Goal: Task Accomplishment & Management: Manage account settings

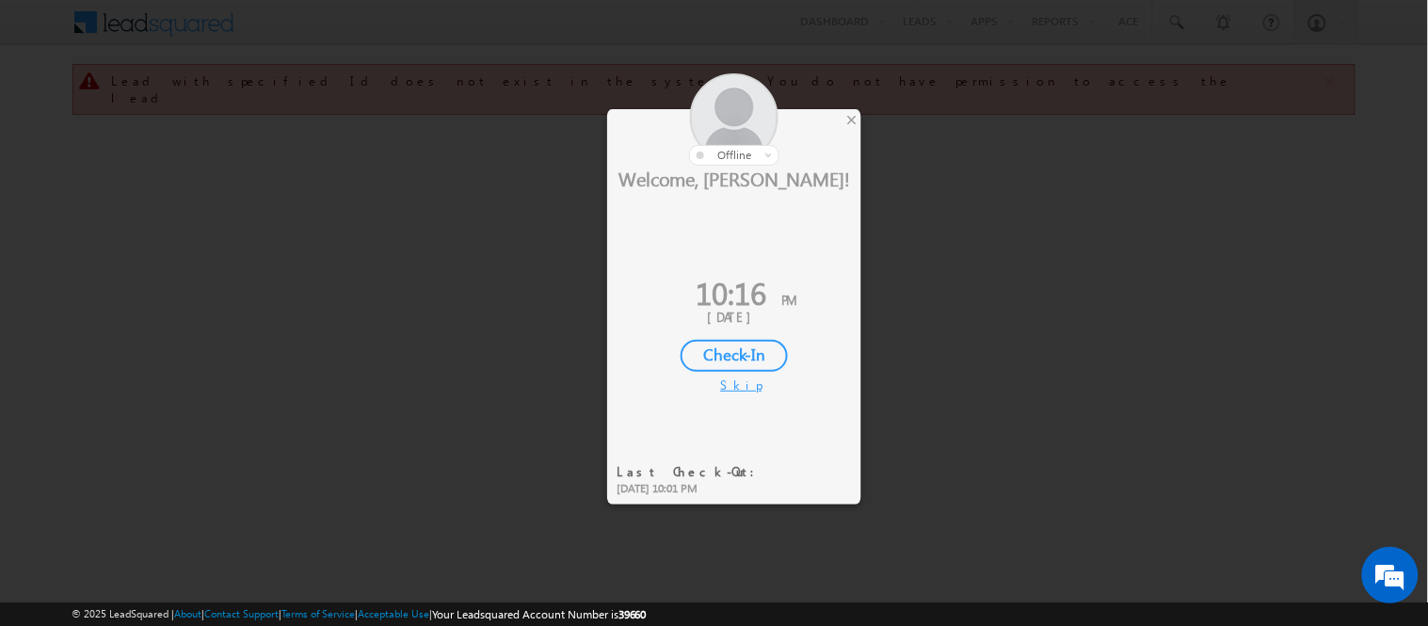
click at [713, 356] on div "Check-In" at bounding box center [734, 356] width 107 height 32
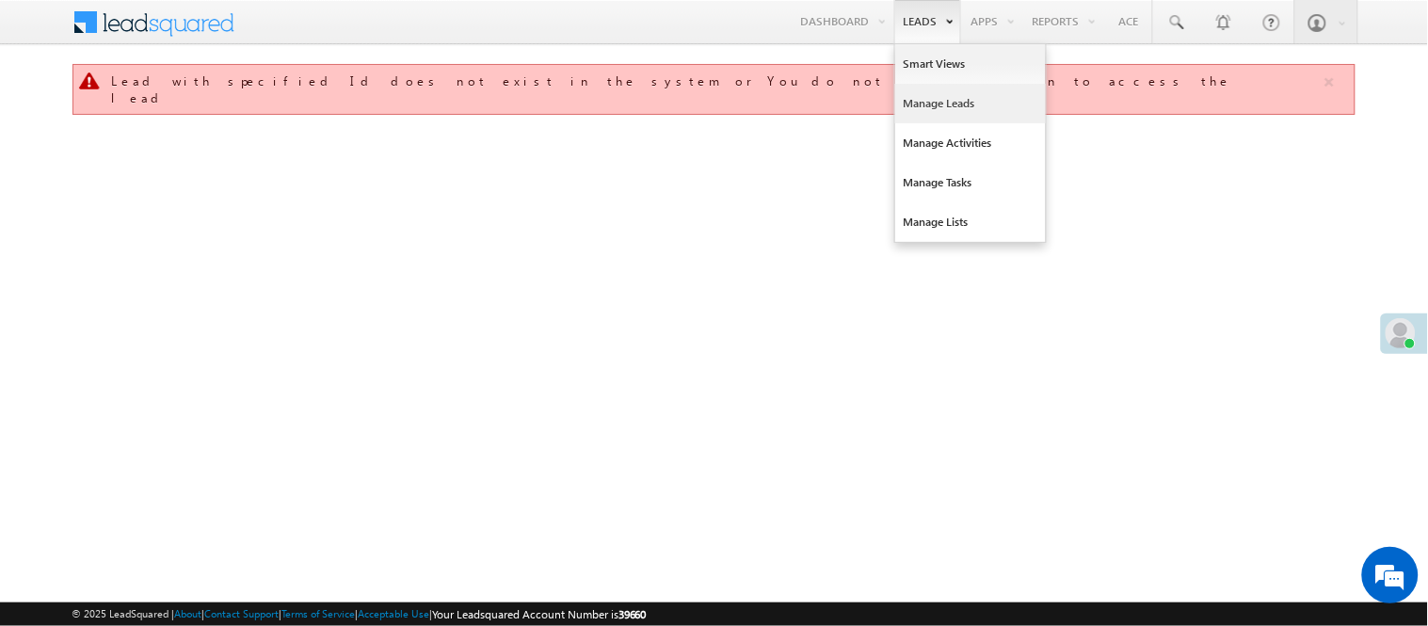
click at [921, 95] on link "Manage Leads" at bounding box center [970, 104] width 151 height 40
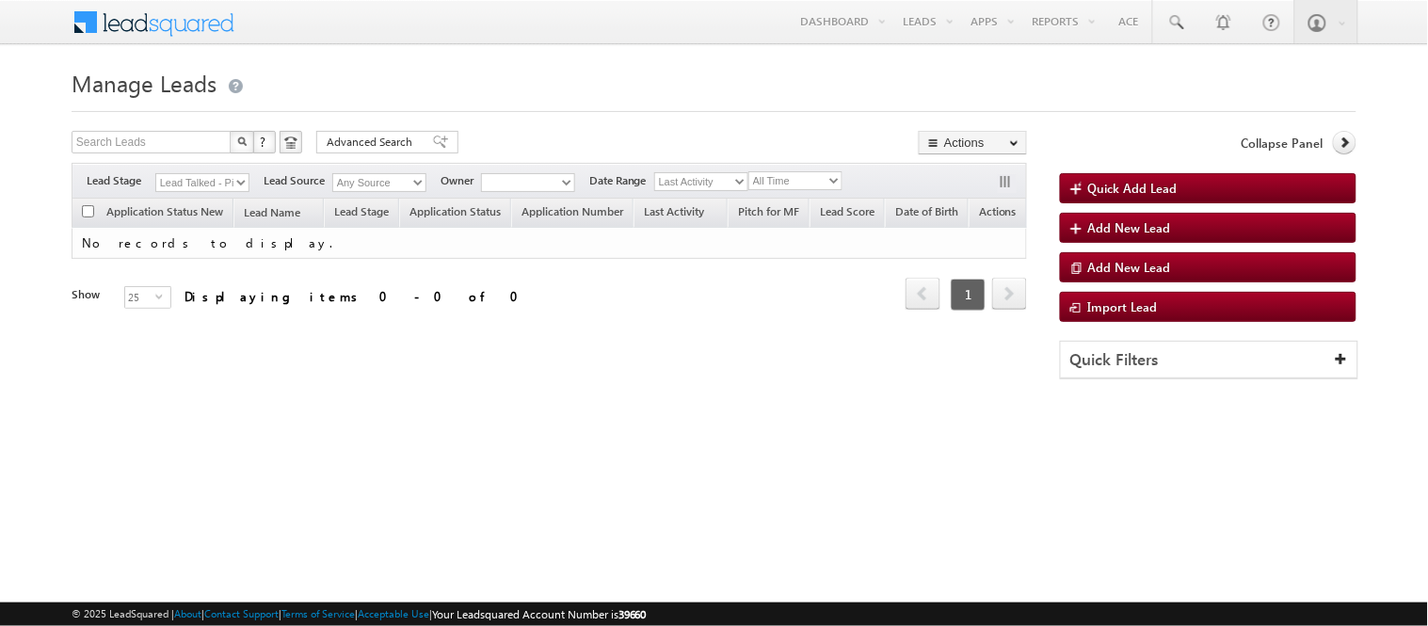
click at [204, 188] on select "Lead Talked - Pitch Not Done" at bounding box center [202, 182] width 94 height 19
click at [191, 185] on select "Lead Talked - Pitch Not Done" at bounding box center [202, 182] width 94 height 19
click at [191, 185] on div "Lead Talked - Pitch Not Done" at bounding box center [202, 182] width 94 height 20
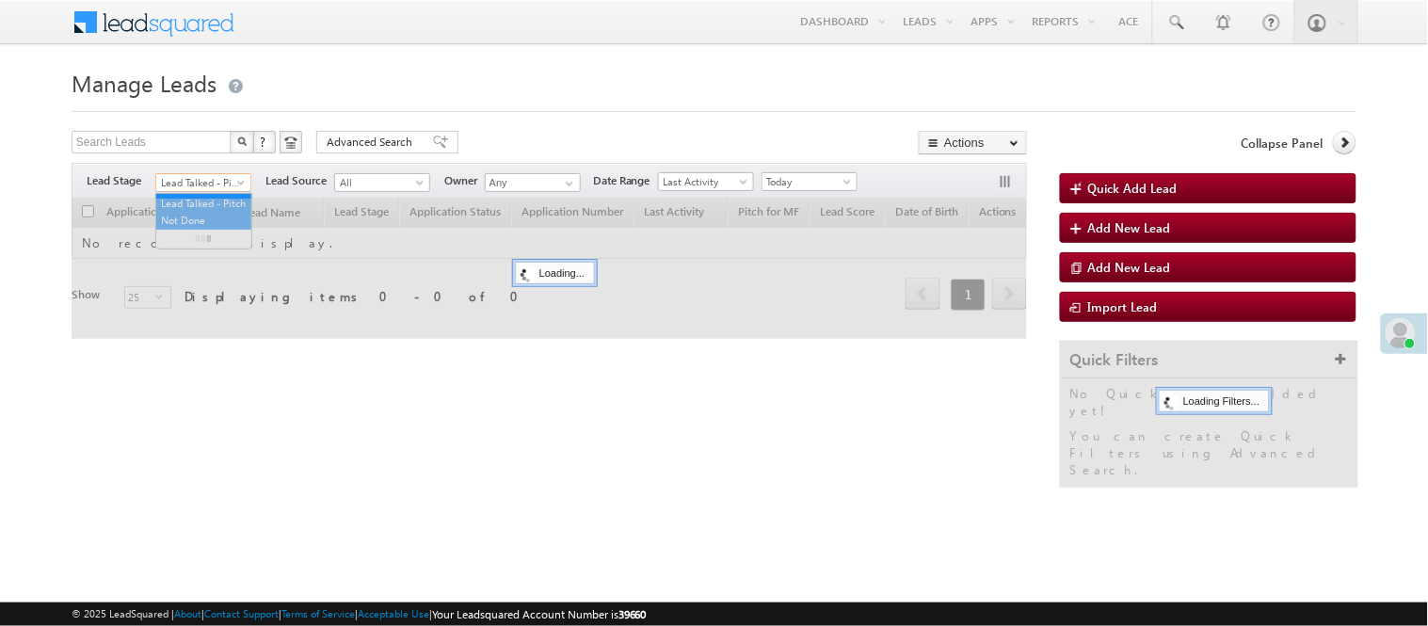
click at [185, 179] on span "Lead Talked - Pitch Not Done" at bounding box center [200, 182] width 89 height 17
click at [210, 184] on span "Lead Talked - Pitch Not Done" at bounding box center [200, 182] width 89 height 17
click at [207, 193] on ul "Lead Talked - Pitch Not Done" at bounding box center [203, 221] width 97 height 56
click at [211, 182] on span "Lead Talked - Pitch Not Done" at bounding box center [200, 182] width 89 height 17
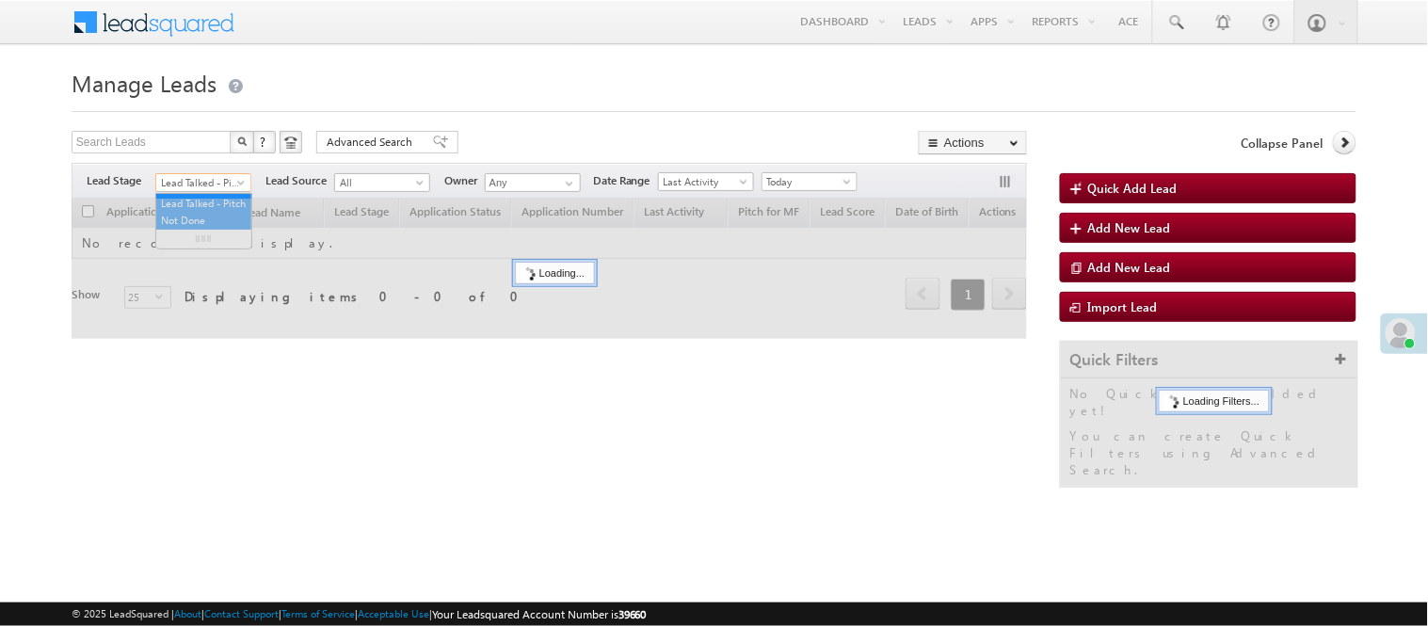
click at [211, 182] on span "Lead Talked - Pitch Not Done" at bounding box center [200, 182] width 89 height 17
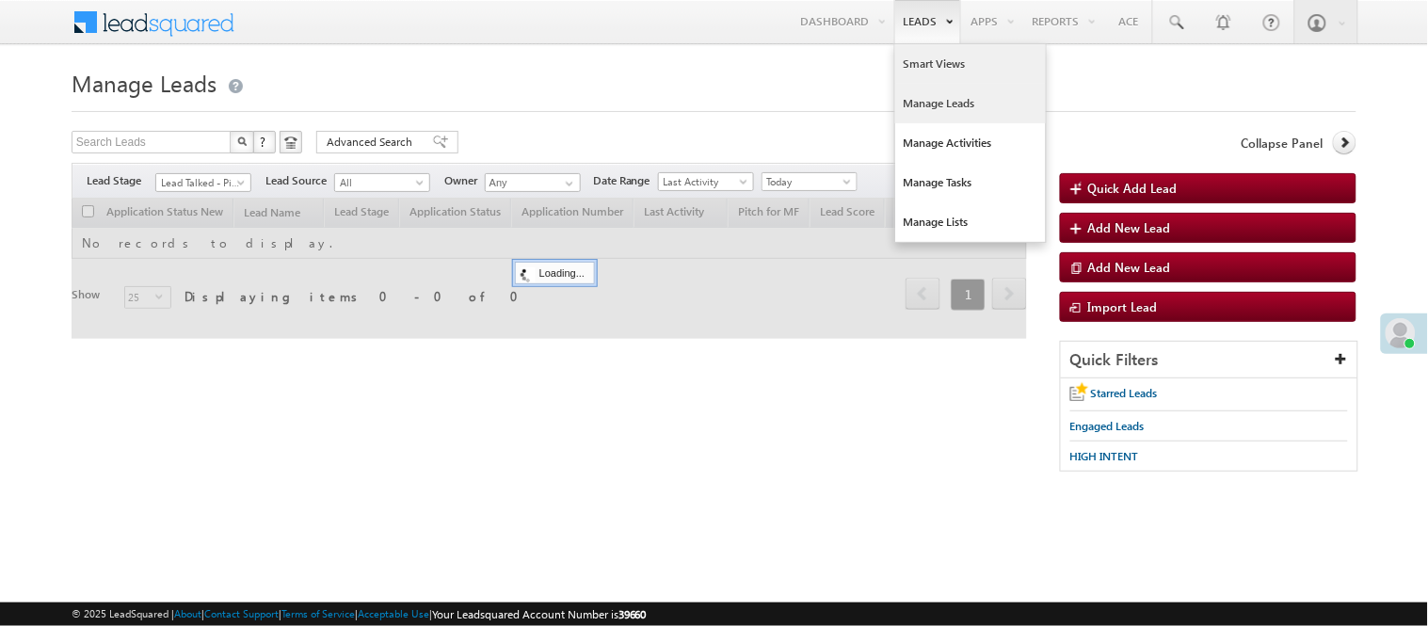
click at [930, 62] on link "Smart Views" at bounding box center [970, 64] width 151 height 40
click at [953, 68] on link "Smart Views" at bounding box center [970, 64] width 151 height 40
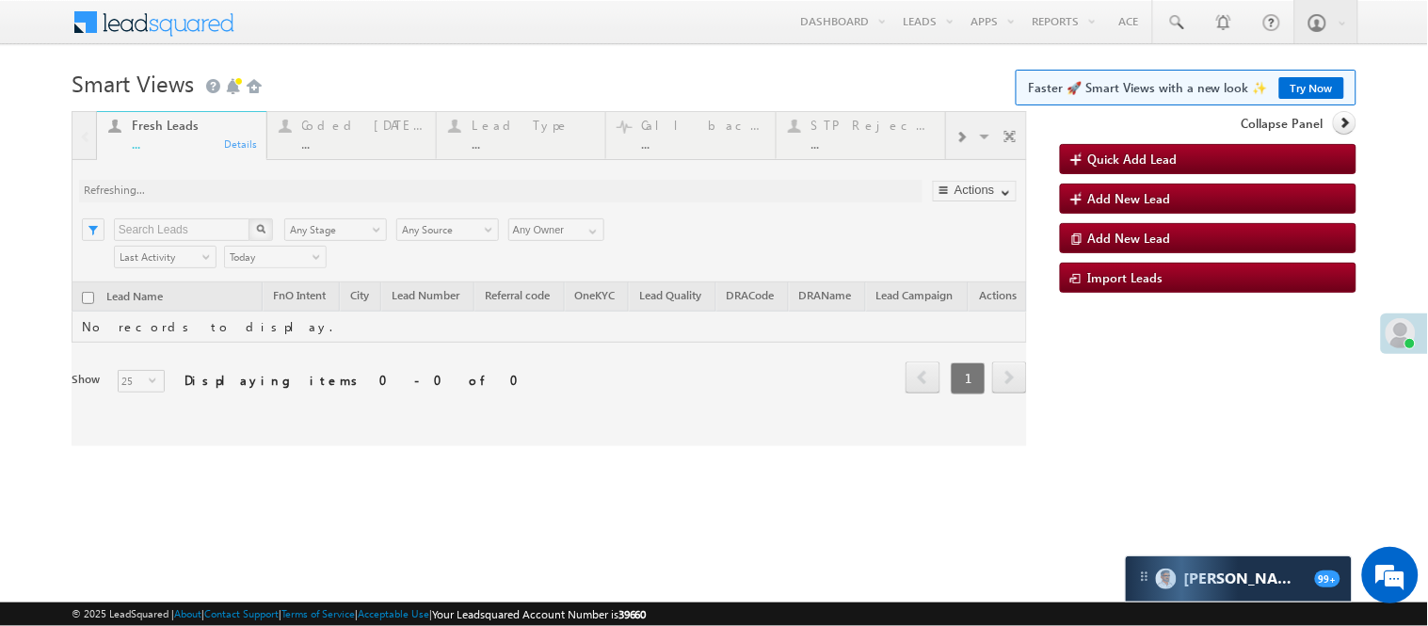
click at [358, 136] on div at bounding box center [549, 278] width 955 height 335
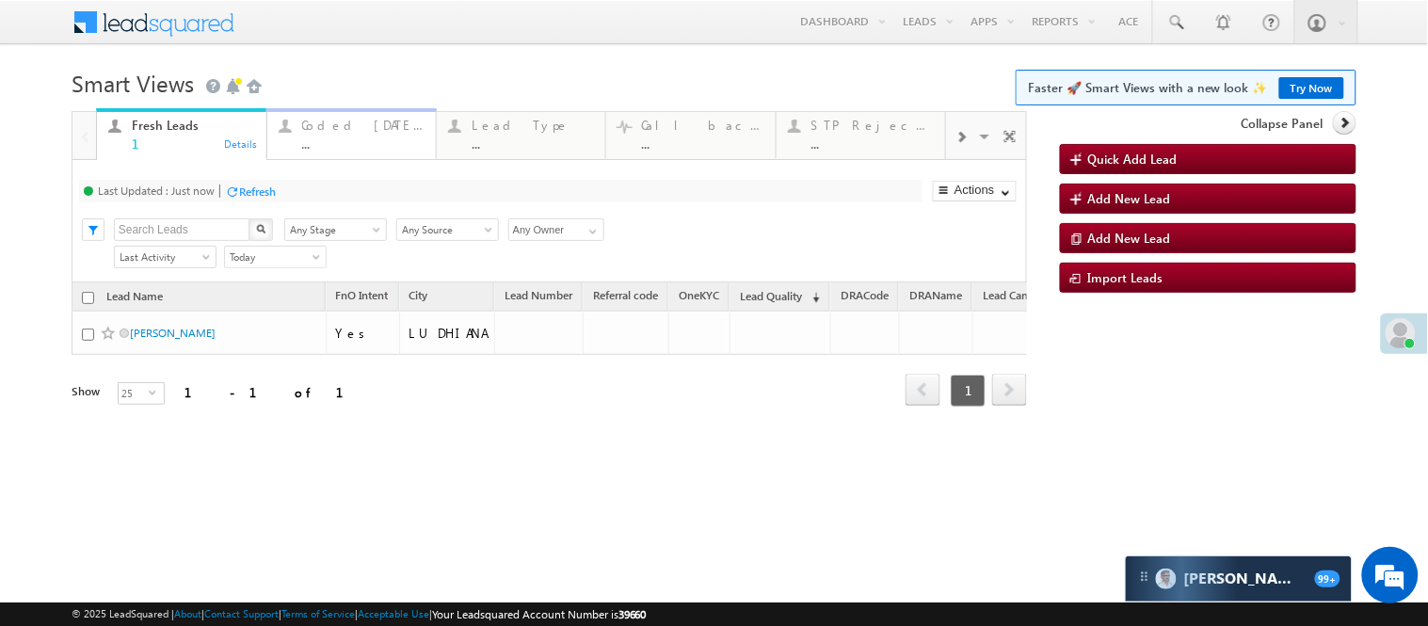
click at [358, 136] on div "..." at bounding box center [363, 143] width 122 height 14
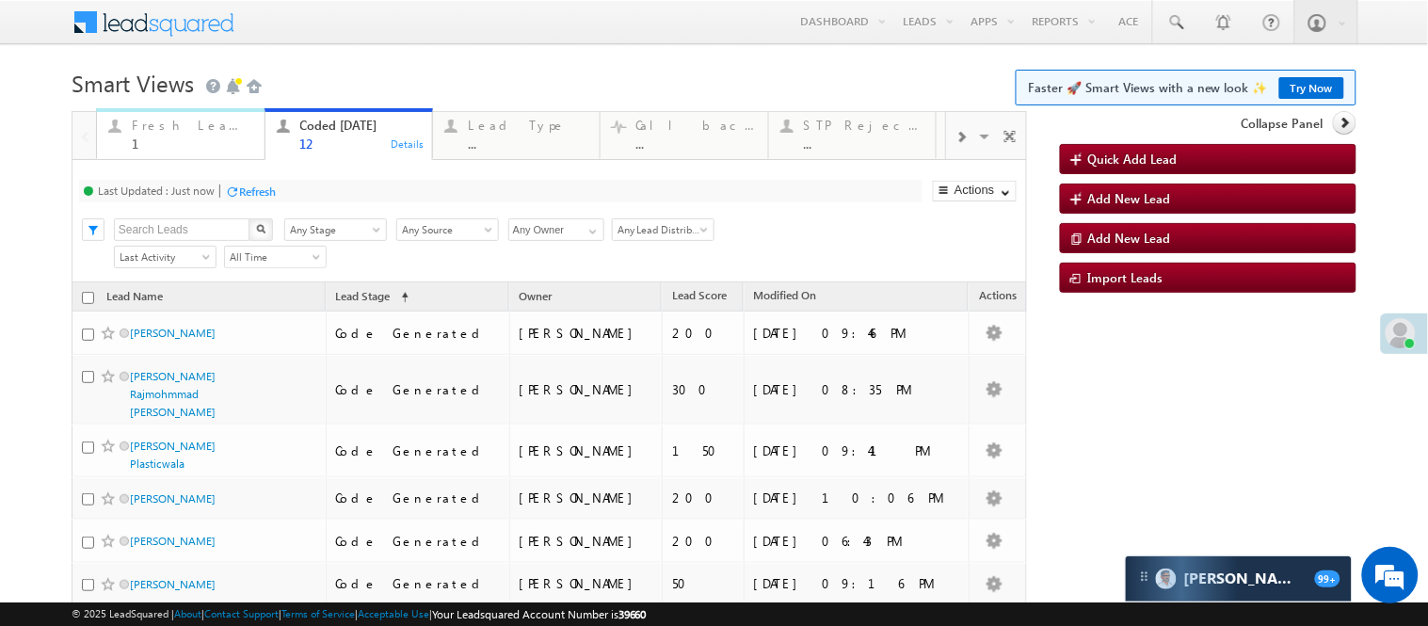
click at [181, 129] on div "Fresh Leads" at bounding box center [192, 125] width 120 height 15
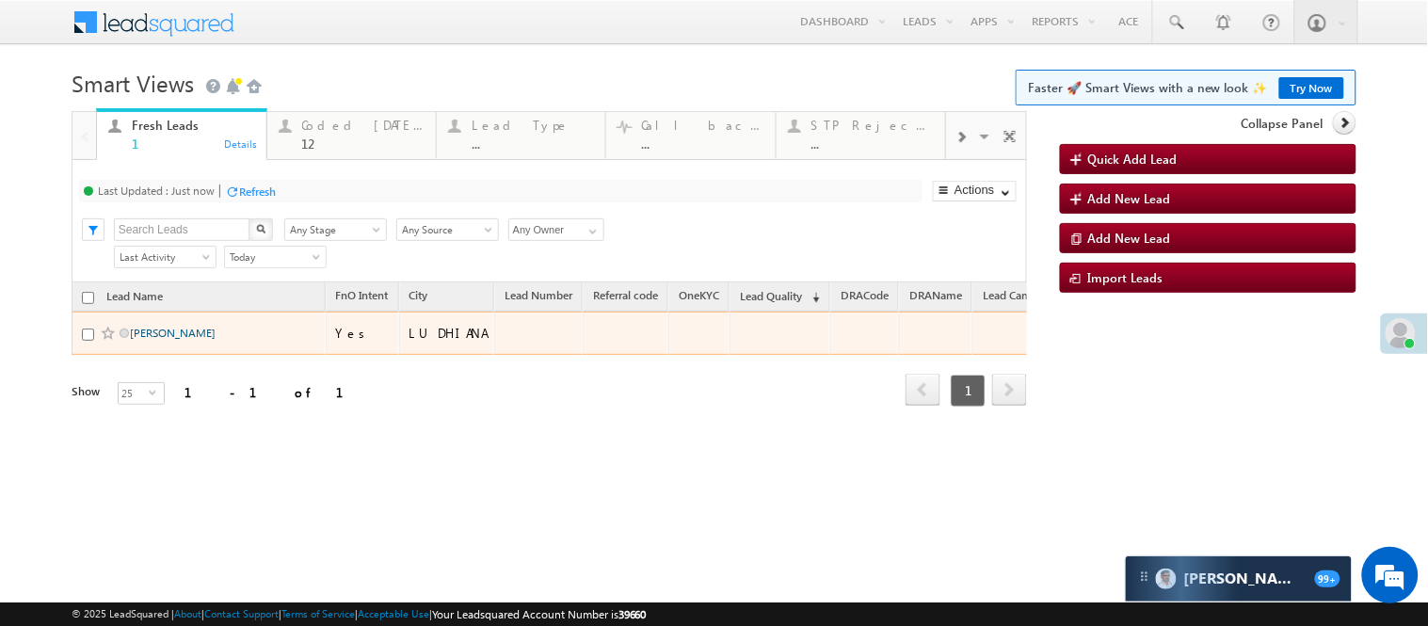
click at [184, 340] on link "[PERSON_NAME]" at bounding box center [173, 333] width 86 height 14
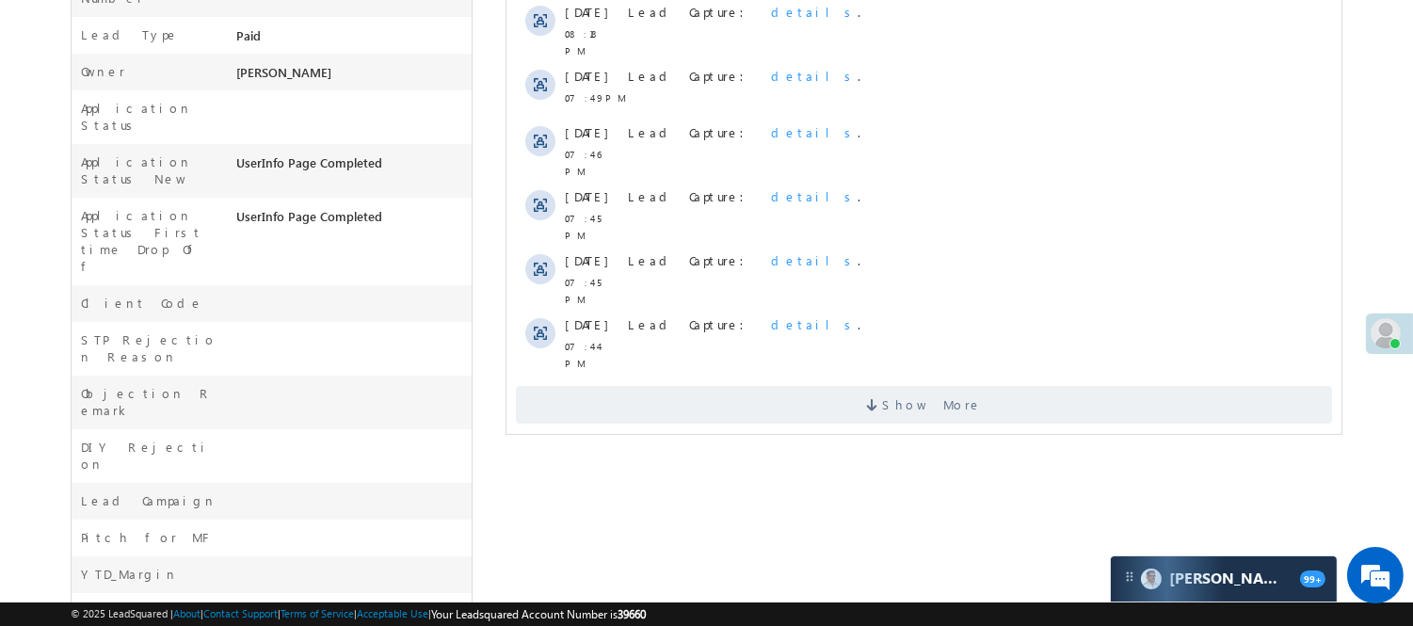
scroll to position [746, 0]
